Goal: Check status: Check status

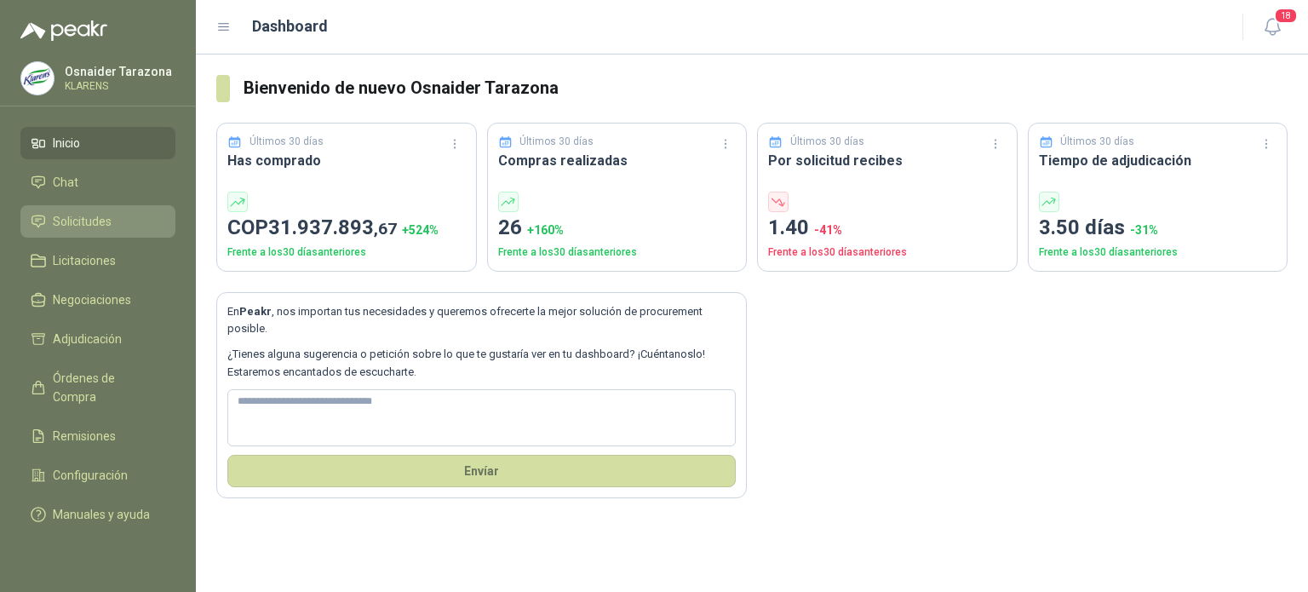
click at [101, 221] on span "Solicitudes" at bounding box center [82, 221] width 59 height 19
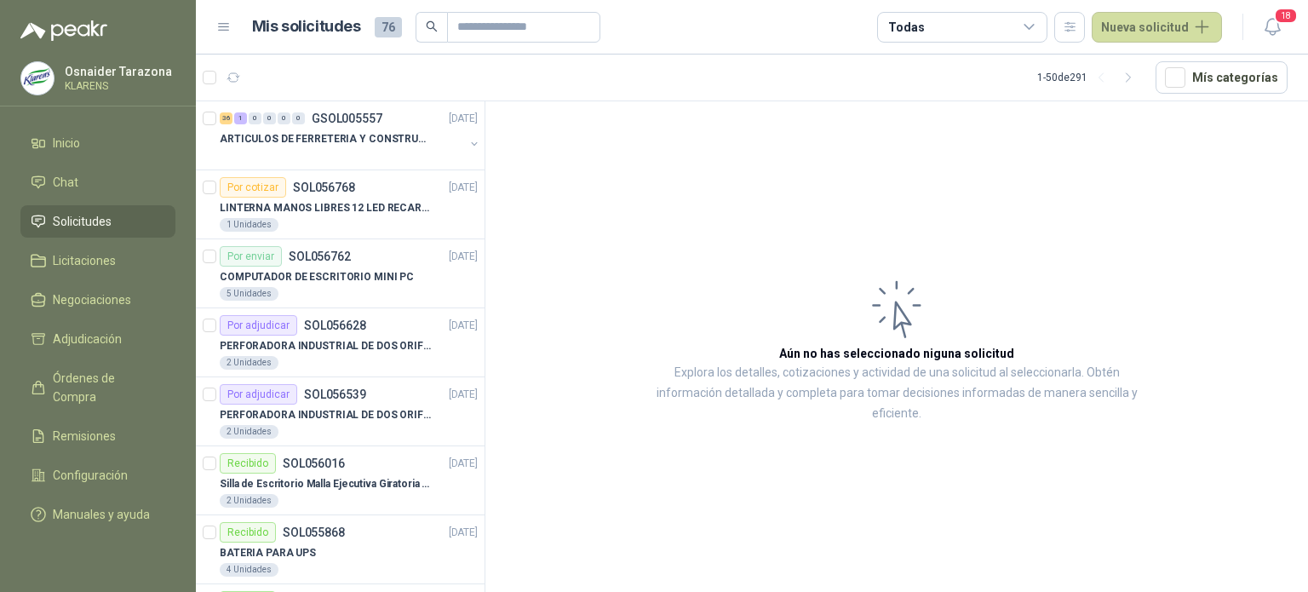
click at [950, 26] on div "Todas" at bounding box center [962, 27] width 170 height 31
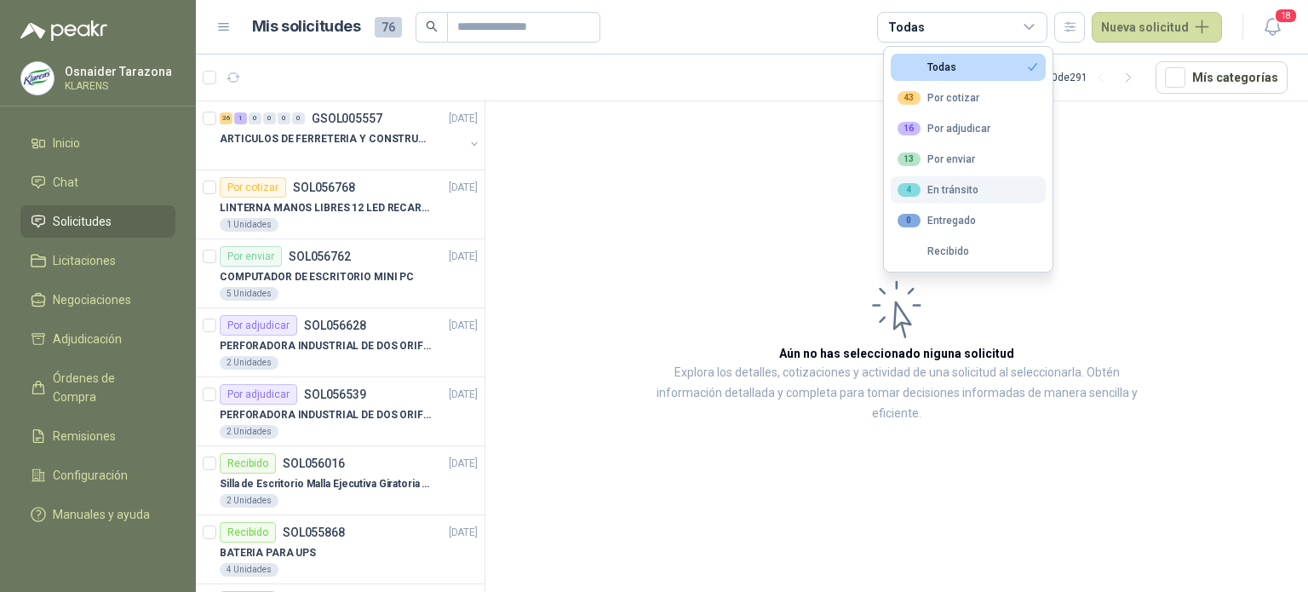
click at [944, 191] on div "4 En tránsito" at bounding box center [937, 190] width 81 height 14
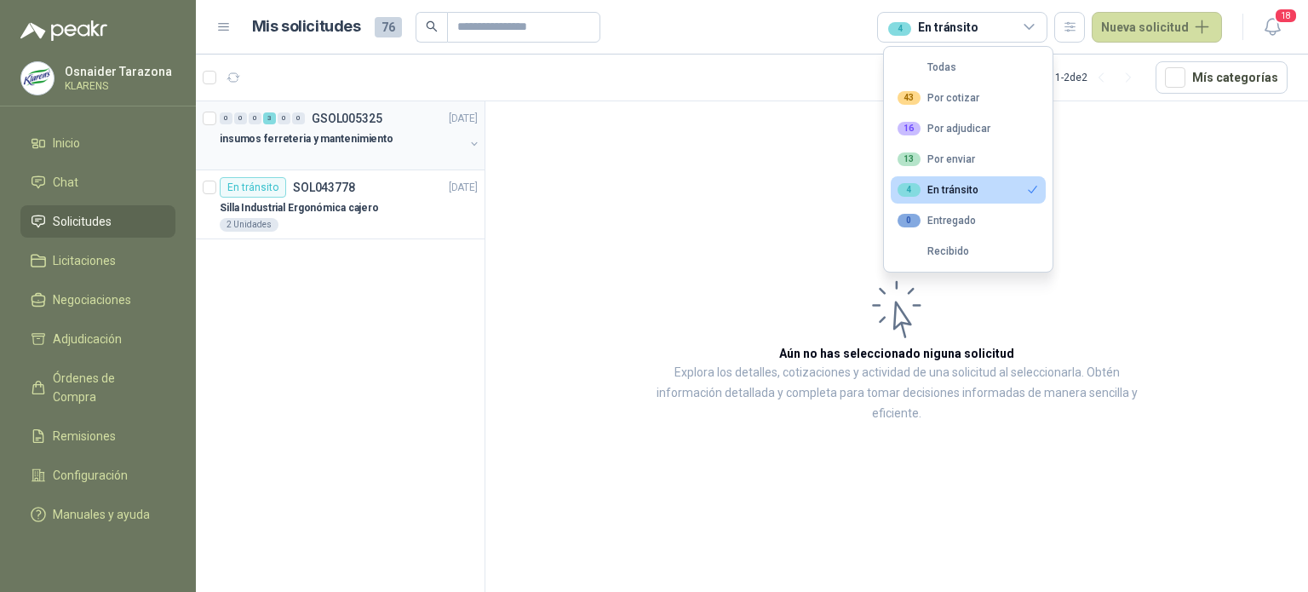
click at [381, 135] on div "insumos ferreteria y mantenimiento" at bounding box center [342, 139] width 244 height 20
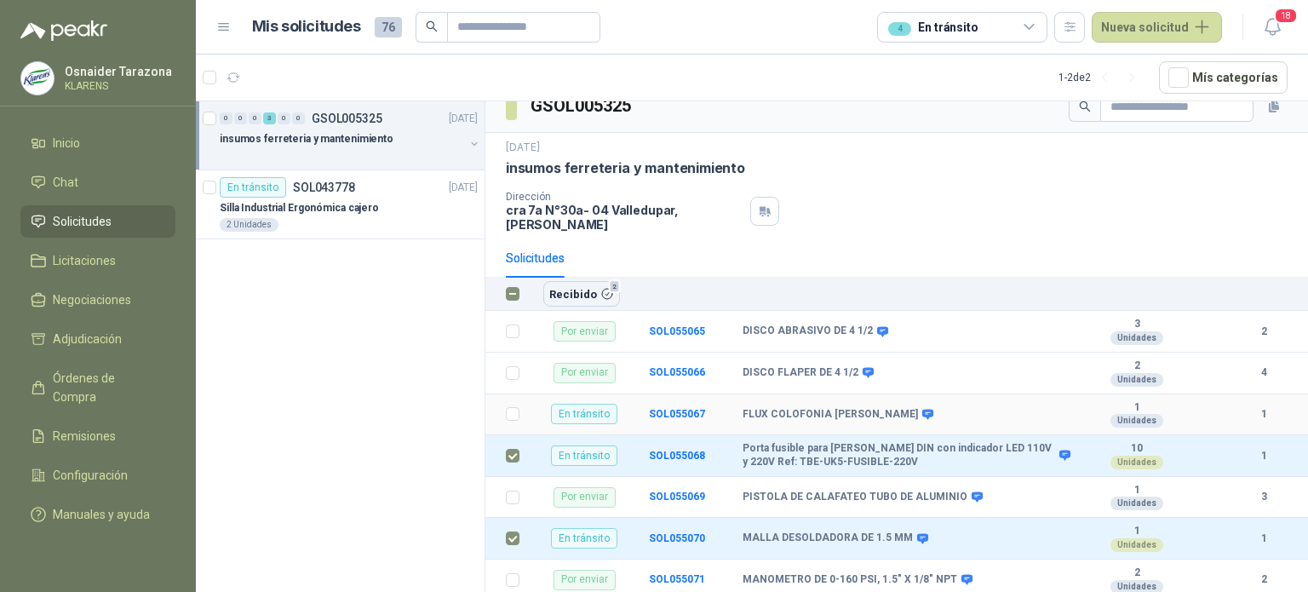
scroll to position [38, 0]
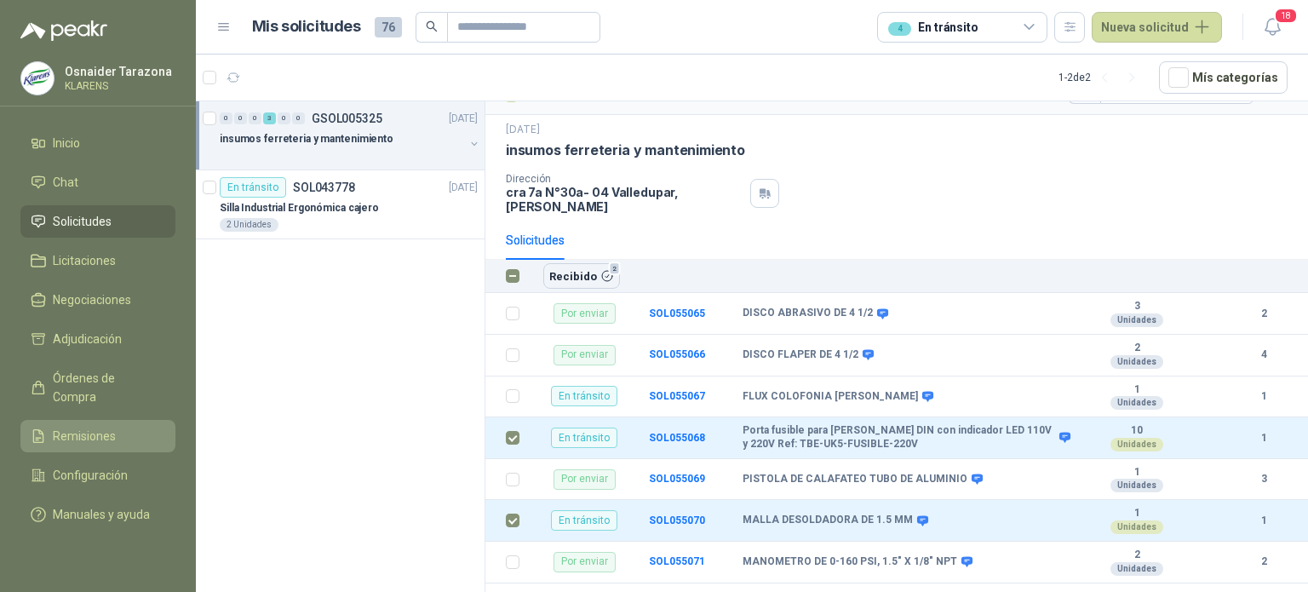
click at [103, 427] on span "Remisiones" at bounding box center [84, 436] width 63 height 19
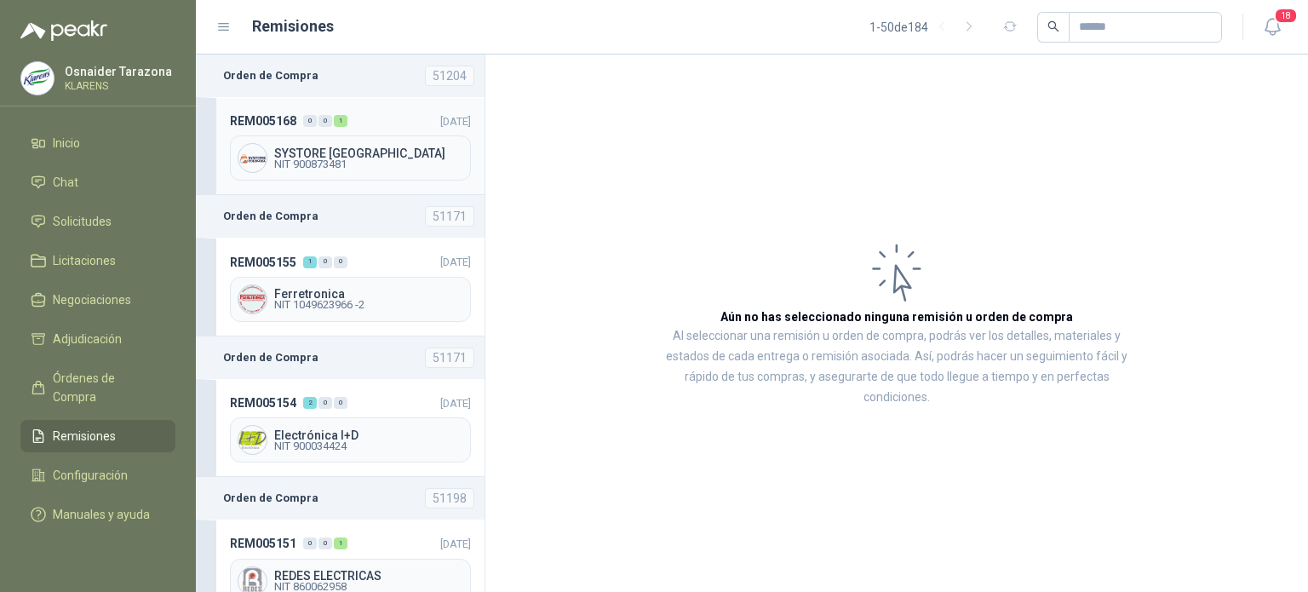
click at [390, 151] on span "SYSTORE [GEOGRAPHIC_DATA]" at bounding box center [368, 153] width 189 height 12
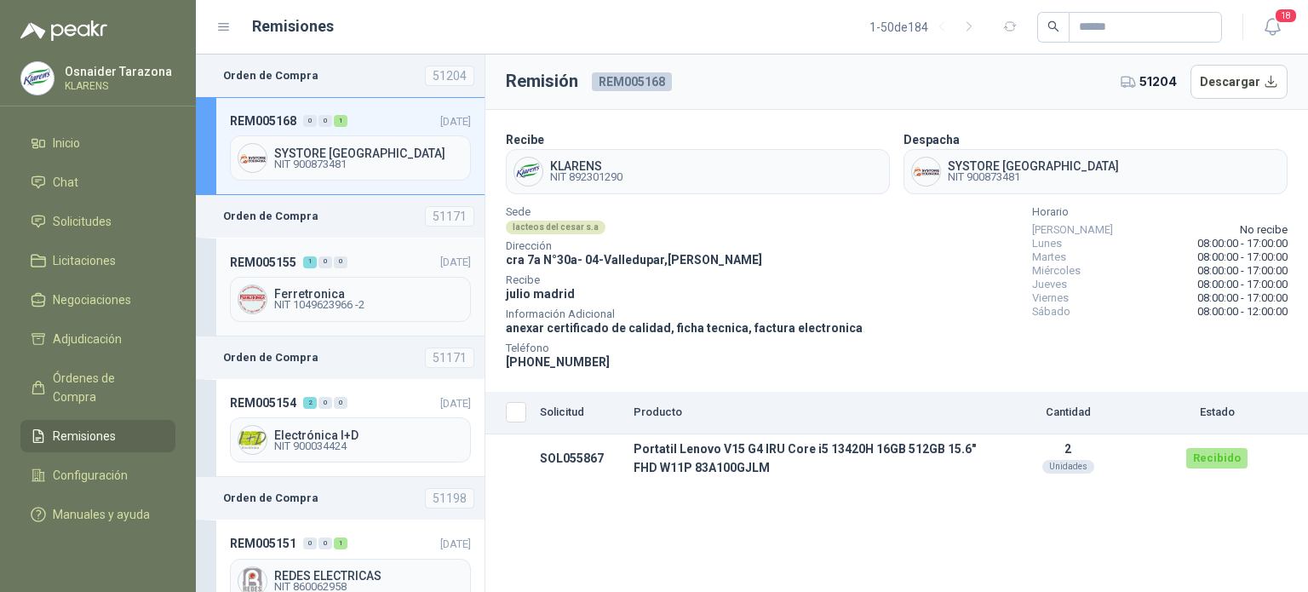
click at [349, 252] on header "REM005155 1 0 0 [DATE]" at bounding box center [350, 261] width 241 height 19
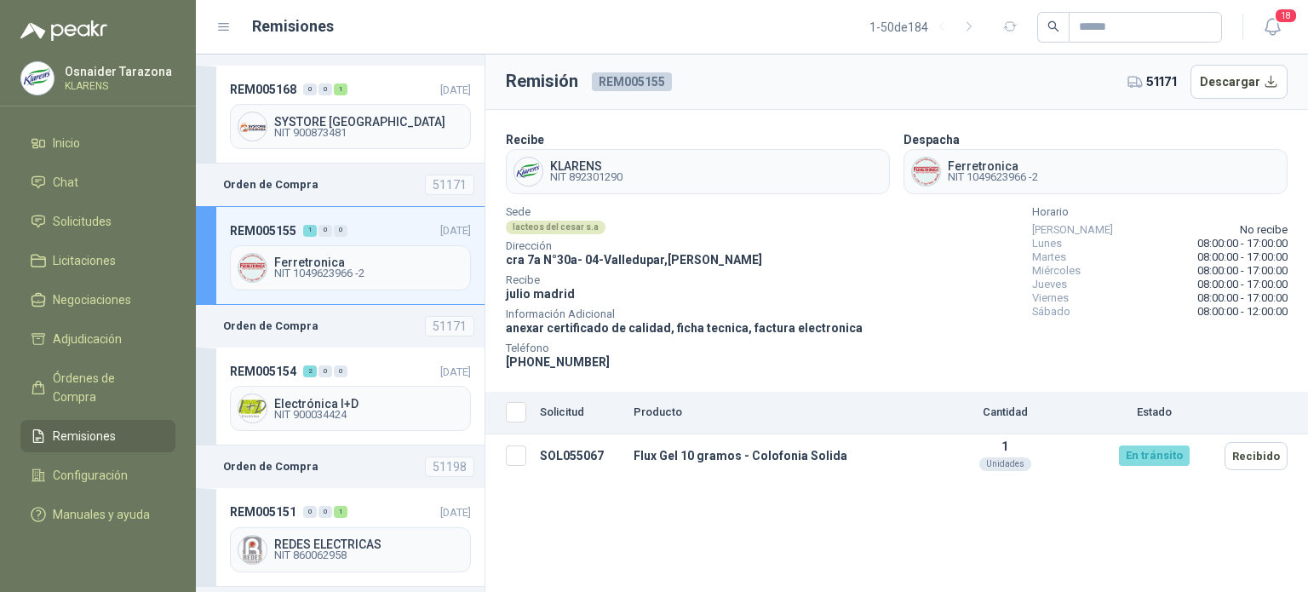
scroll to position [85, 0]
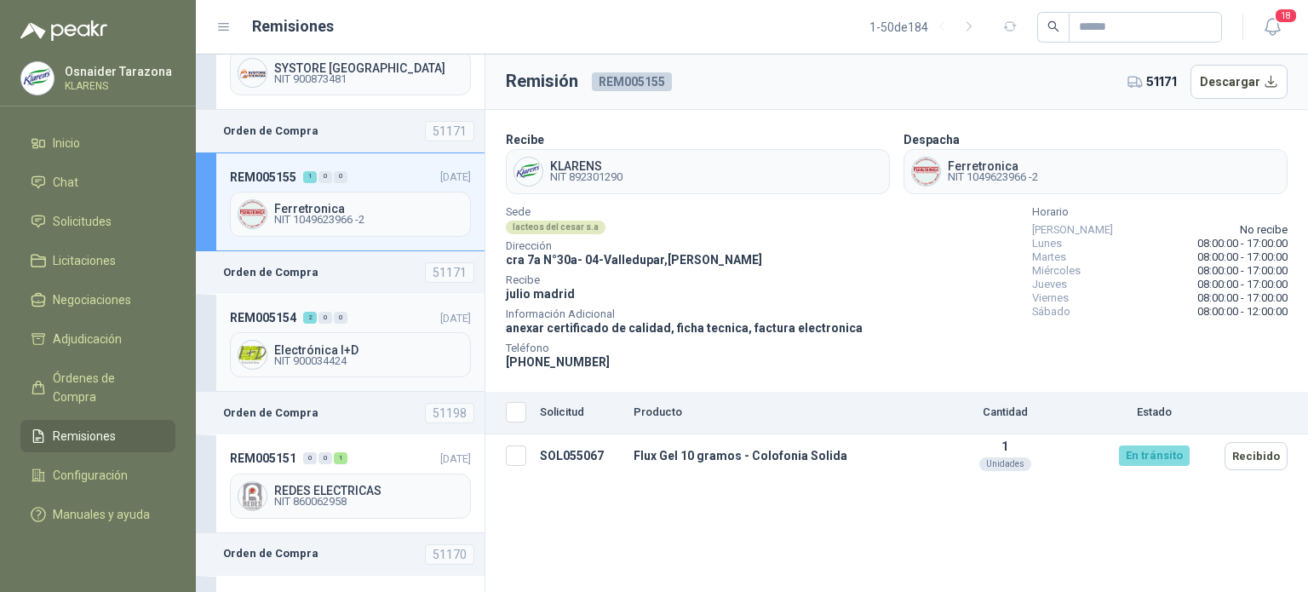
click at [360, 326] on div "REM005154 2 0 0 [DATE] Electrónica I+D NIT 900034424" at bounding box center [340, 343] width 289 height 98
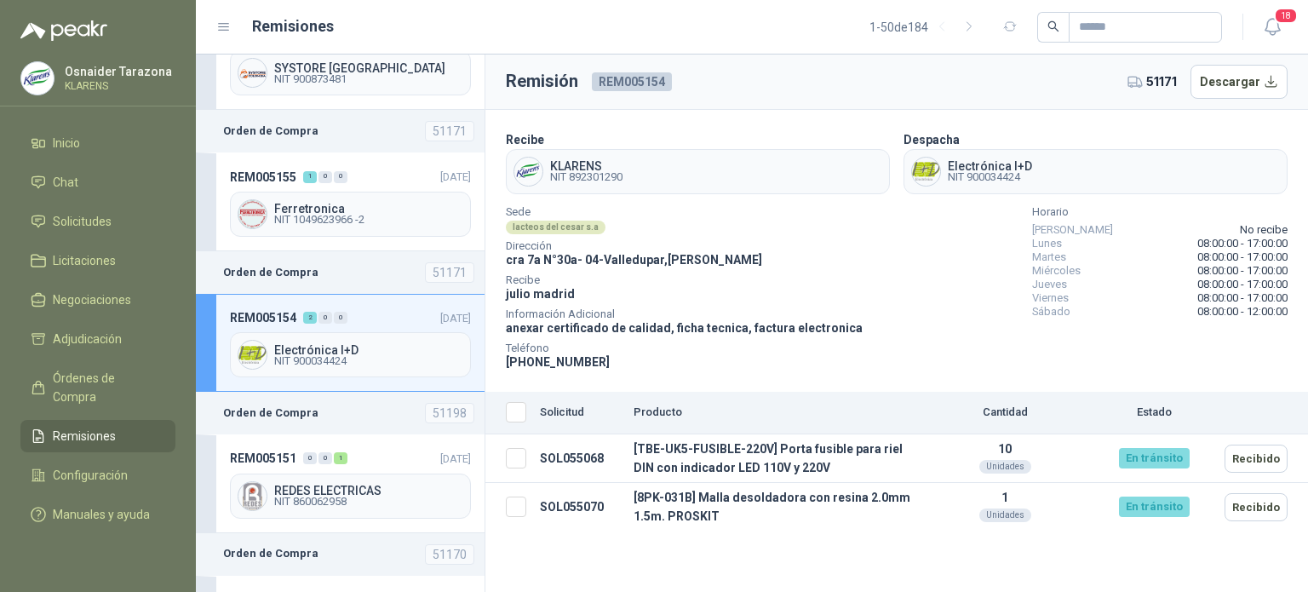
scroll to position [170, 0]
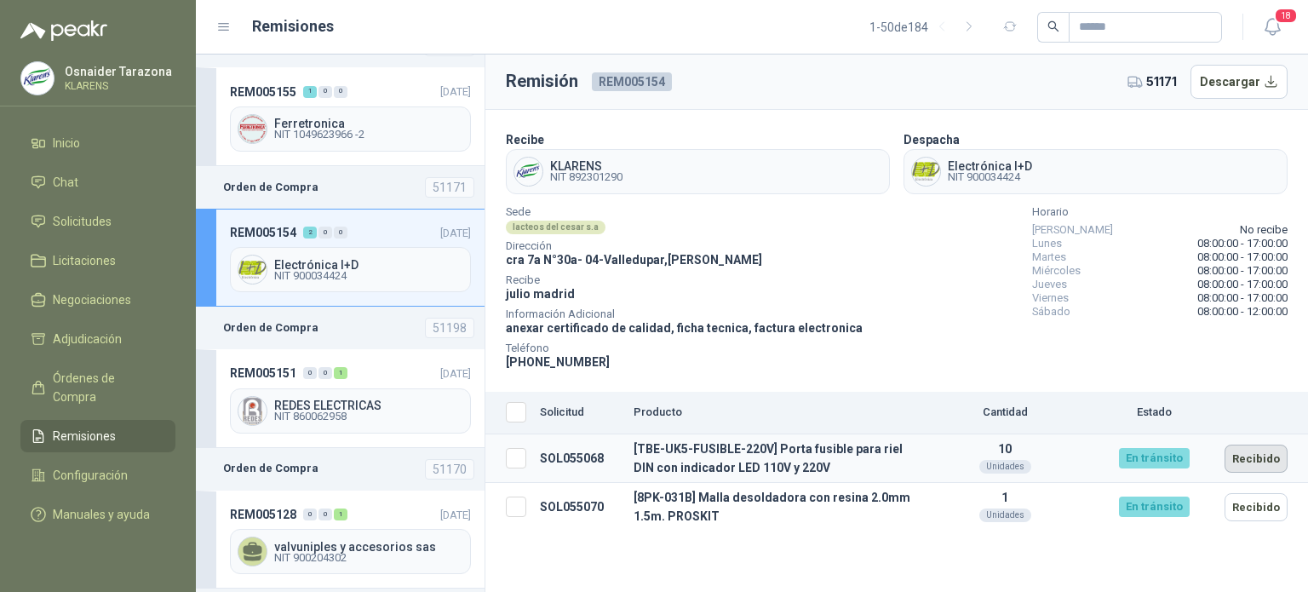
click at [1270, 461] on button "Recibido" at bounding box center [1255, 458] width 63 height 28
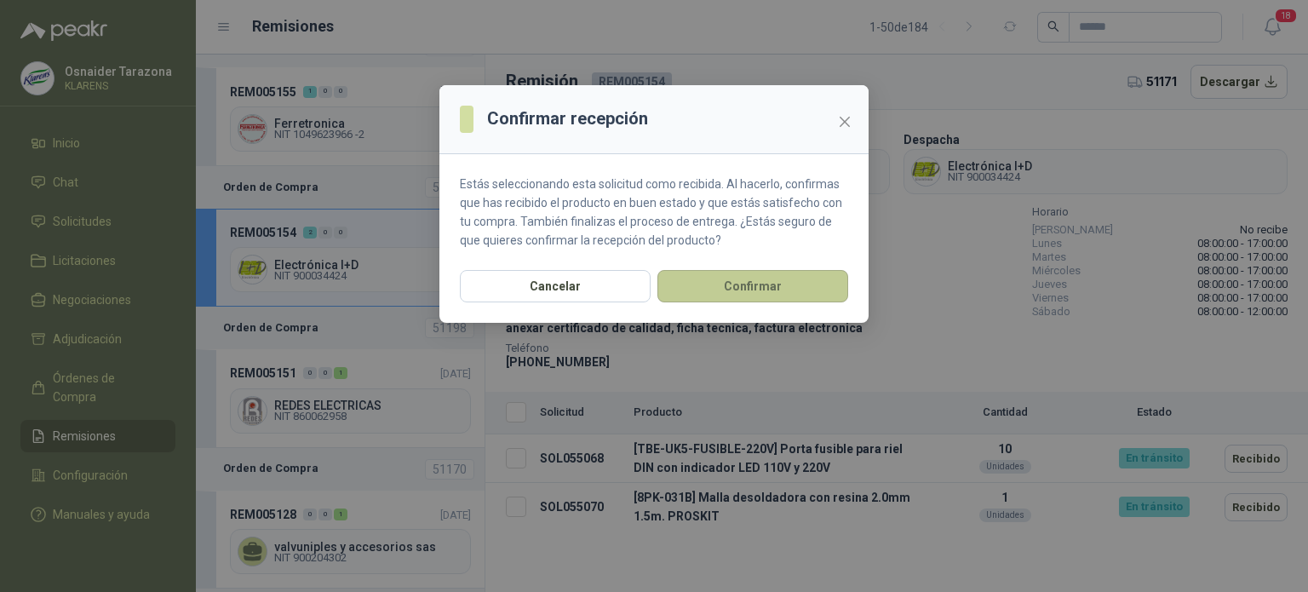
click at [755, 288] on button "Confirmar" at bounding box center [752, 286] width 191 height 32
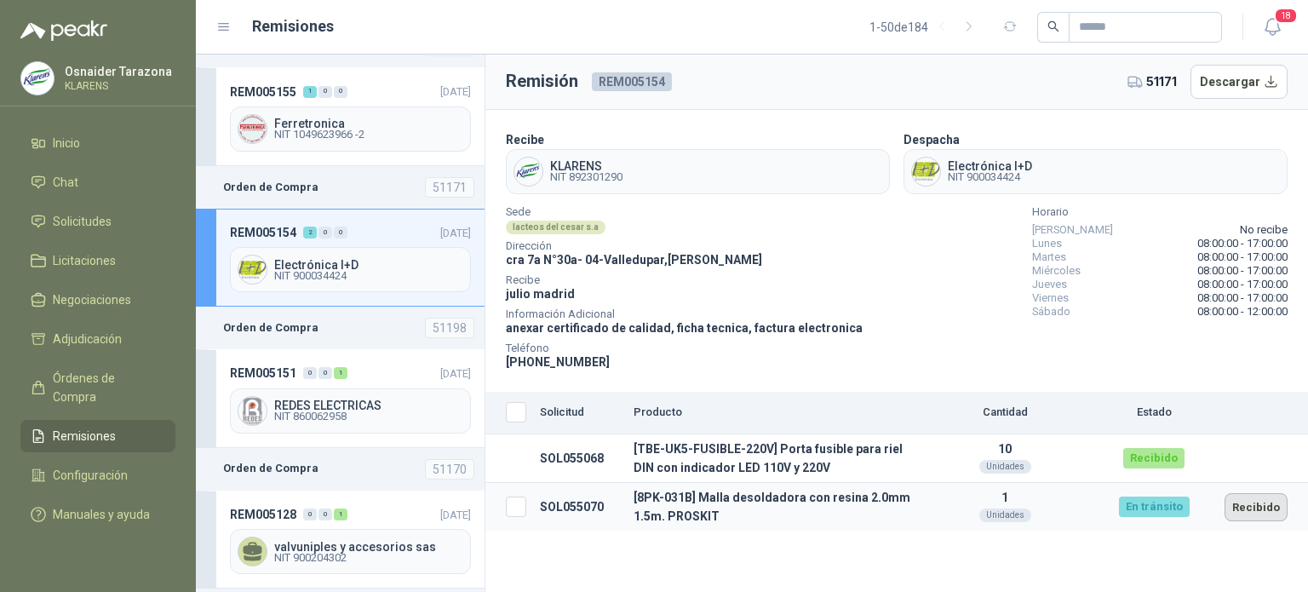
click at [1253, 505] on button "Recibido" at bounding box center [1255, 507] width 63 height 28
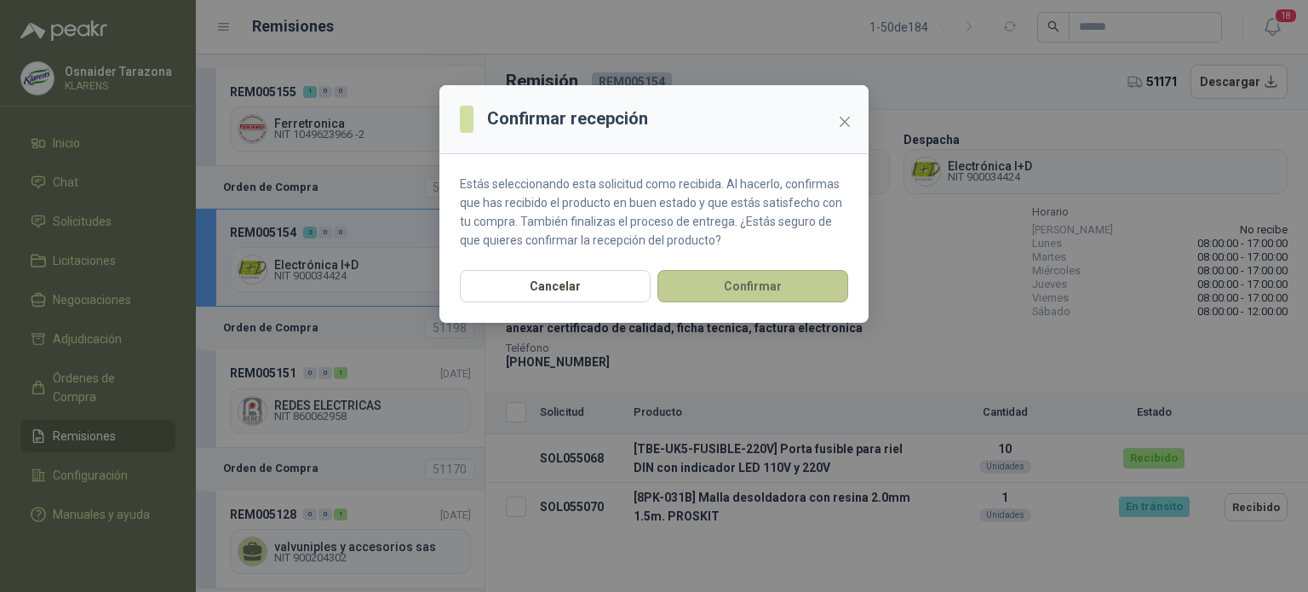
click at [758, 289] on button "Confirmar" at bounding box center [752, 286] width 191 height 32
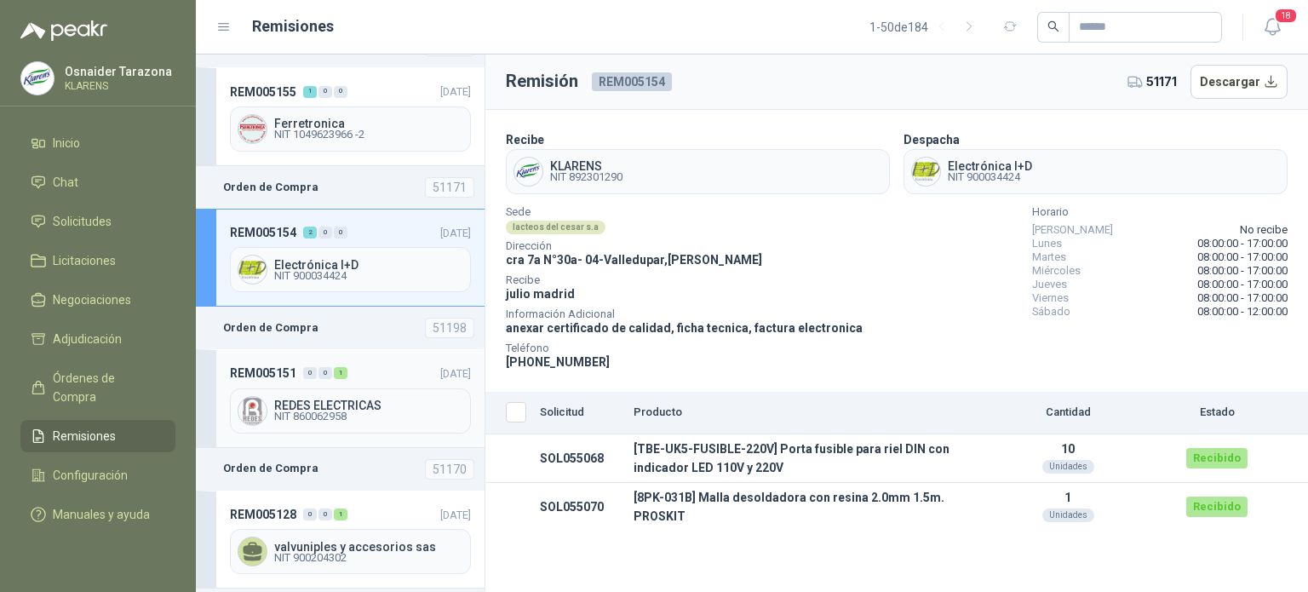
click at [347, 379] on div "REM005151 0 0 1 [DATE] REDES ELECTRICAS NIT 860062958" at bounding box center [340, 398] width 289 height 98
